Goal: Task Accomplishment & Management: Manage account settings

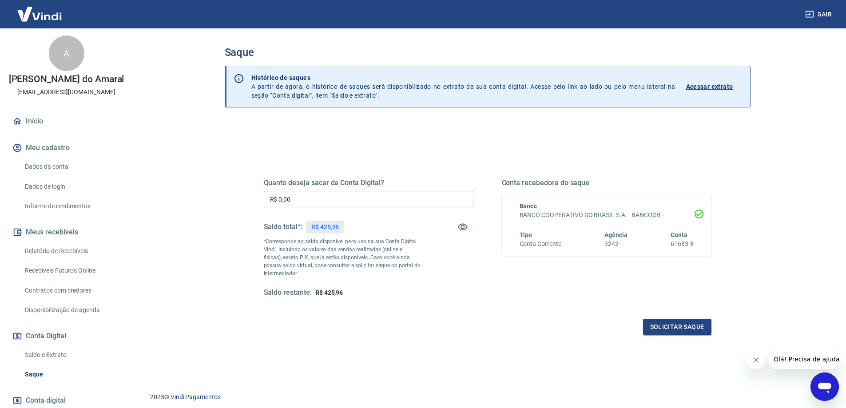
click at [286, 198] on input "R$ 0,00" at bounding box center [369, 199] width 210 height 16
type input "R$ 425,96"
click at [683, 325] on button "Solicitar saque" at bounding box center [677, 327] width 68 height 16
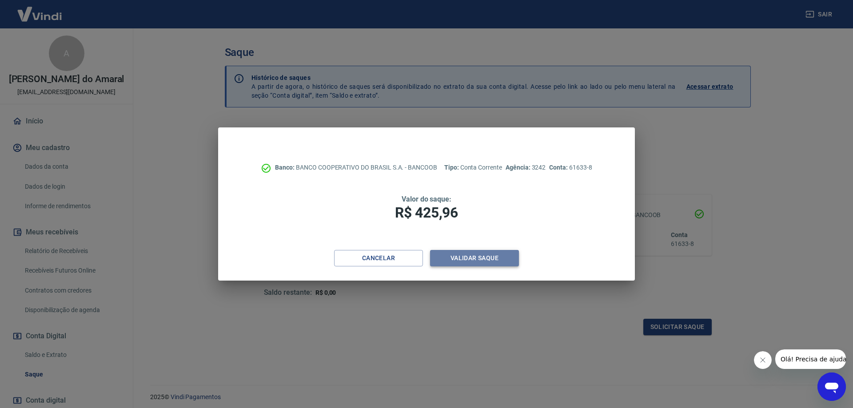
click at [460, 260] on button "Validar saque" at bounding box center [474, 258] width 89 height 16
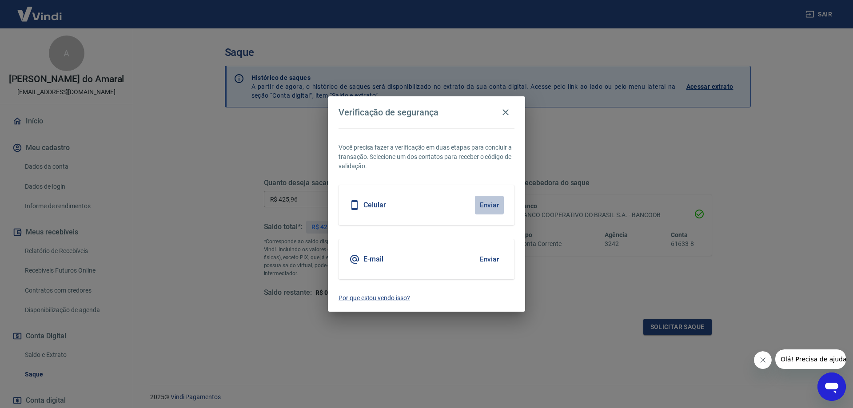
click at [487, 209] on button "Enviar" at bounding box center [489, 205] width 29 height 19
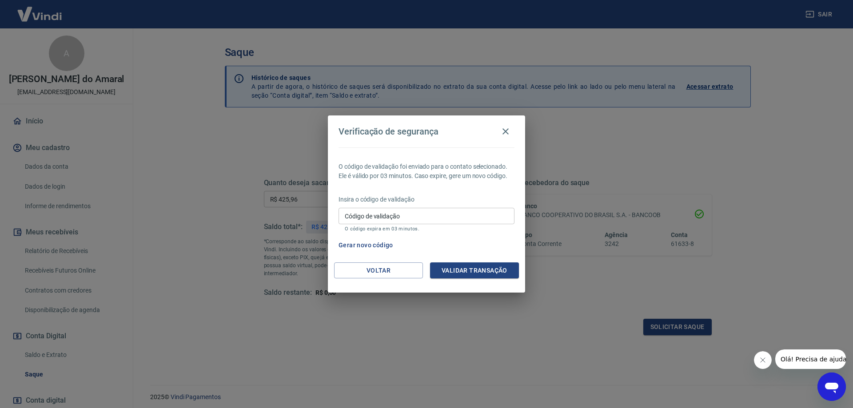
click at [373, 215] on input "Código de validação" at bounding box center [426, 216] width 176 height 16
click at [353, 220] on input "Código de validação" at bounding box center [426, 216] width 176 height 16
click at [344, 244] on button "Gerar novo código" at bounding box center [366, 245] width 62 height 16
click at [366, 221] on input "Código de validação" at bounding box center [426, 216] width 176 height 16
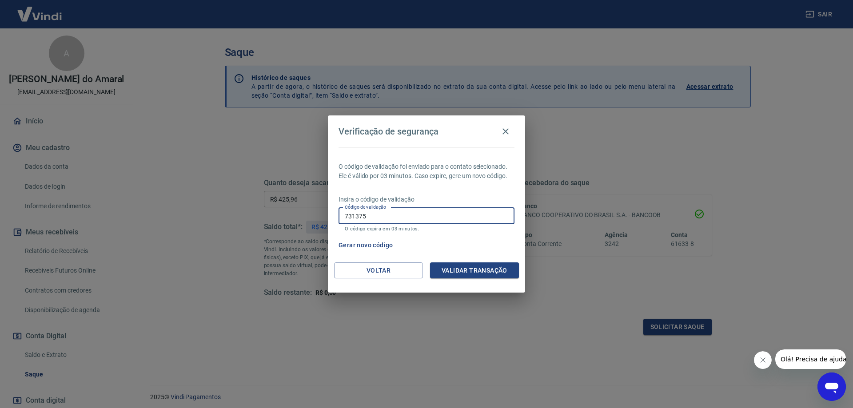
type input "731375"
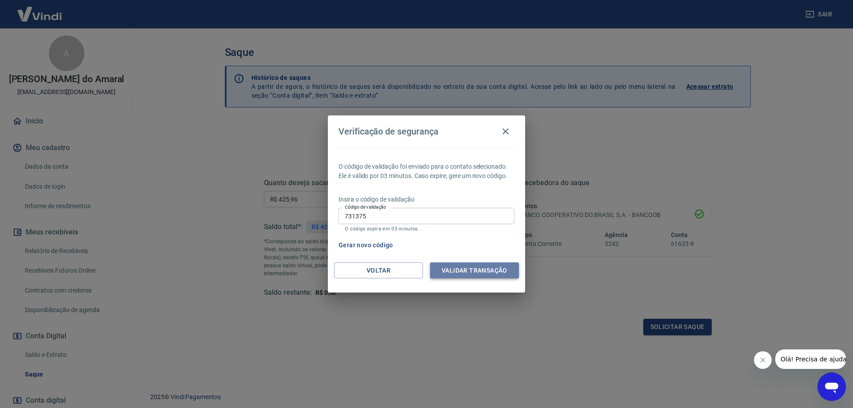
click at [481, 274] on button "Validar transação" at bounding box center [474, 270] width 89 height 16
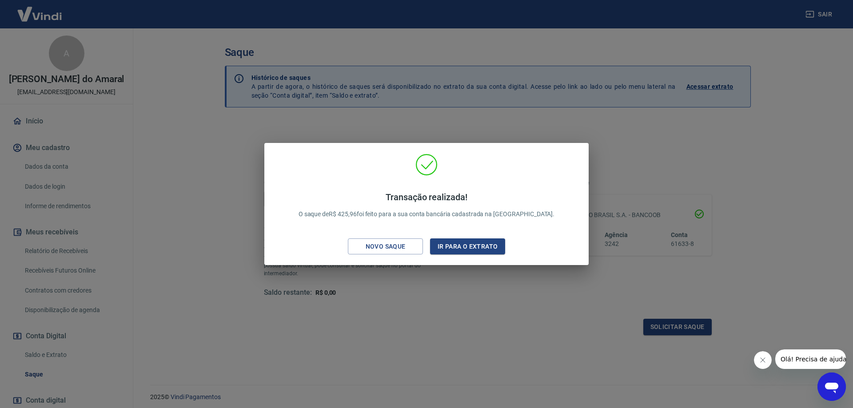
click at [486, 291] on div "Transação realizada! O saque de R$ 425,96 foi feito para a sua conta bancária c…" at bounding box center [426, 204] width 853 height 408
